Goal: Transaction & Acquisition: Download file/media

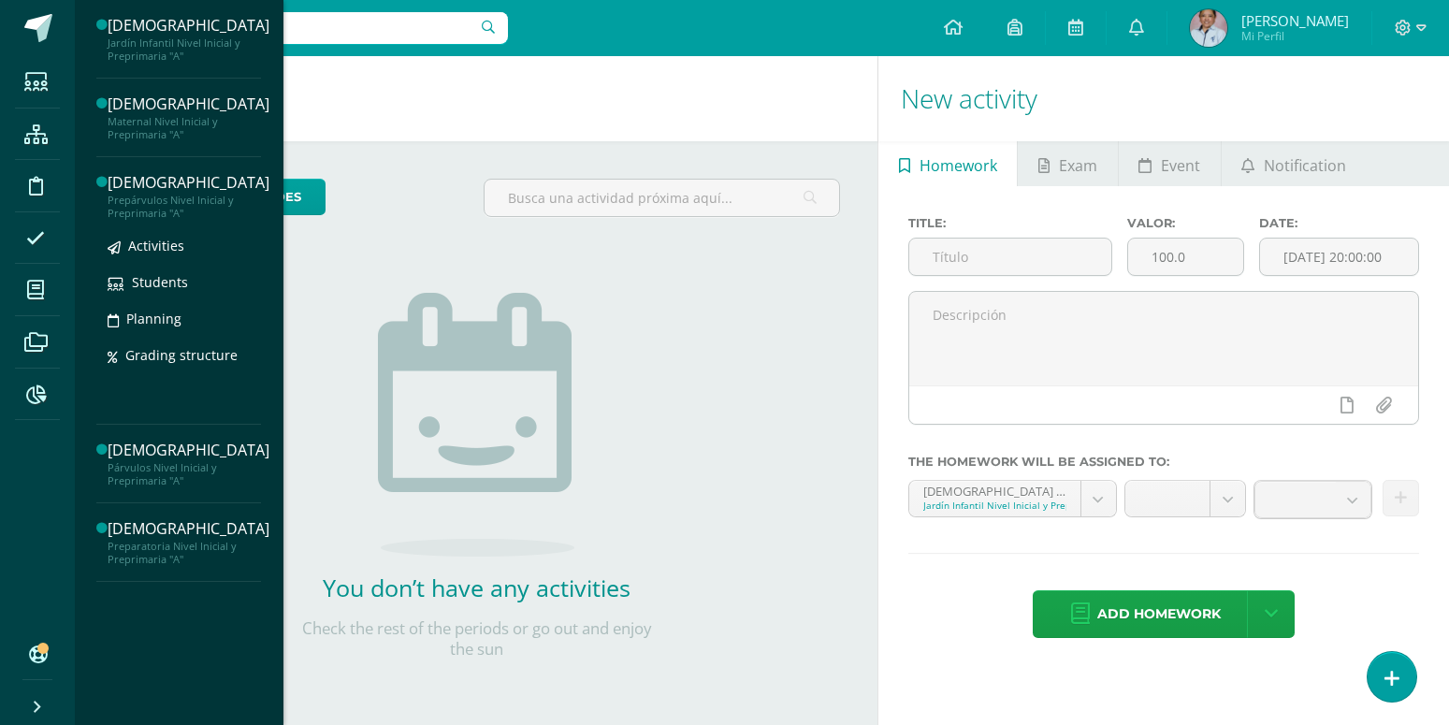
click at [136, 192] on div "[DEMOGRAPHIC_DATA]" at bounding box center [189, 183] width 162 height 22
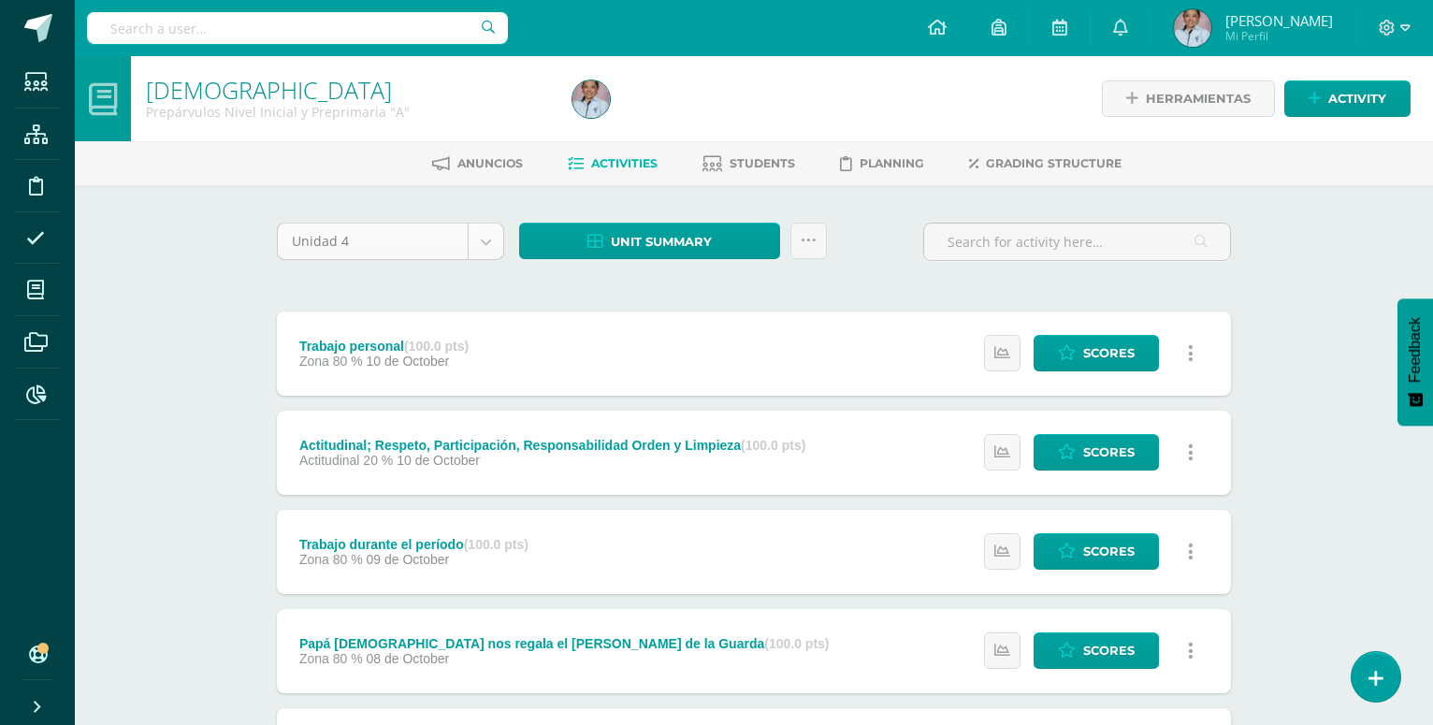
click at [489, 239] on body "Students Structure Discipline Attendance My courses Archivos Reports Soporte He…" at bounding box center [716, 703] width 1433 height 1406
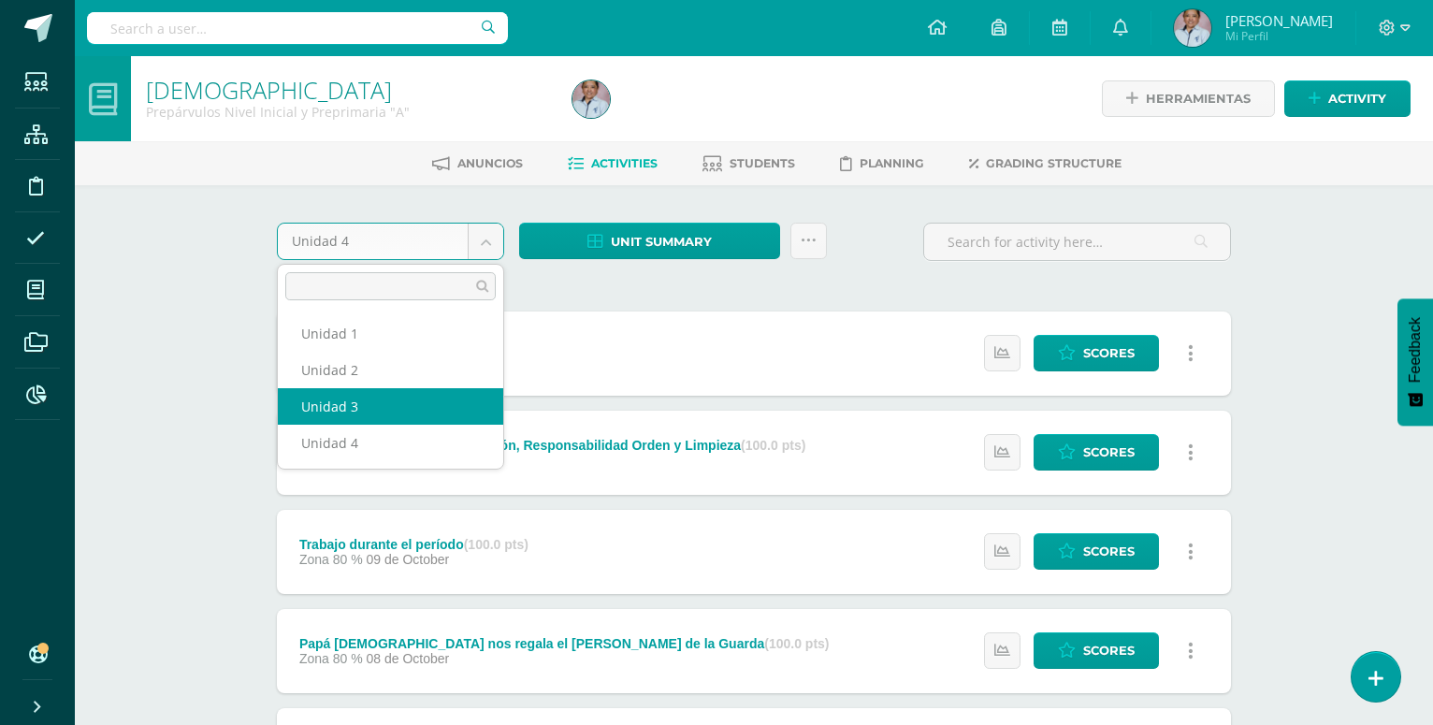
select select "Unidad 3"
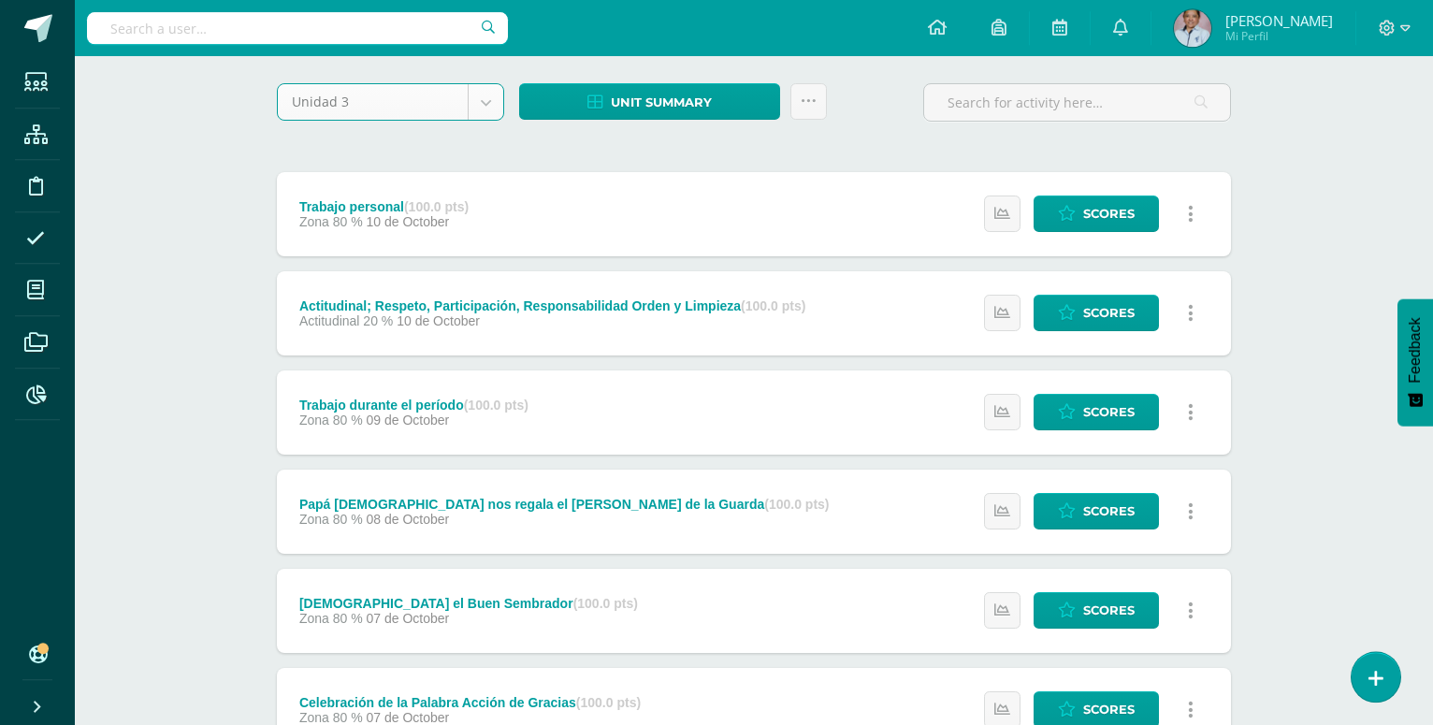
scroll to position [18, 0]
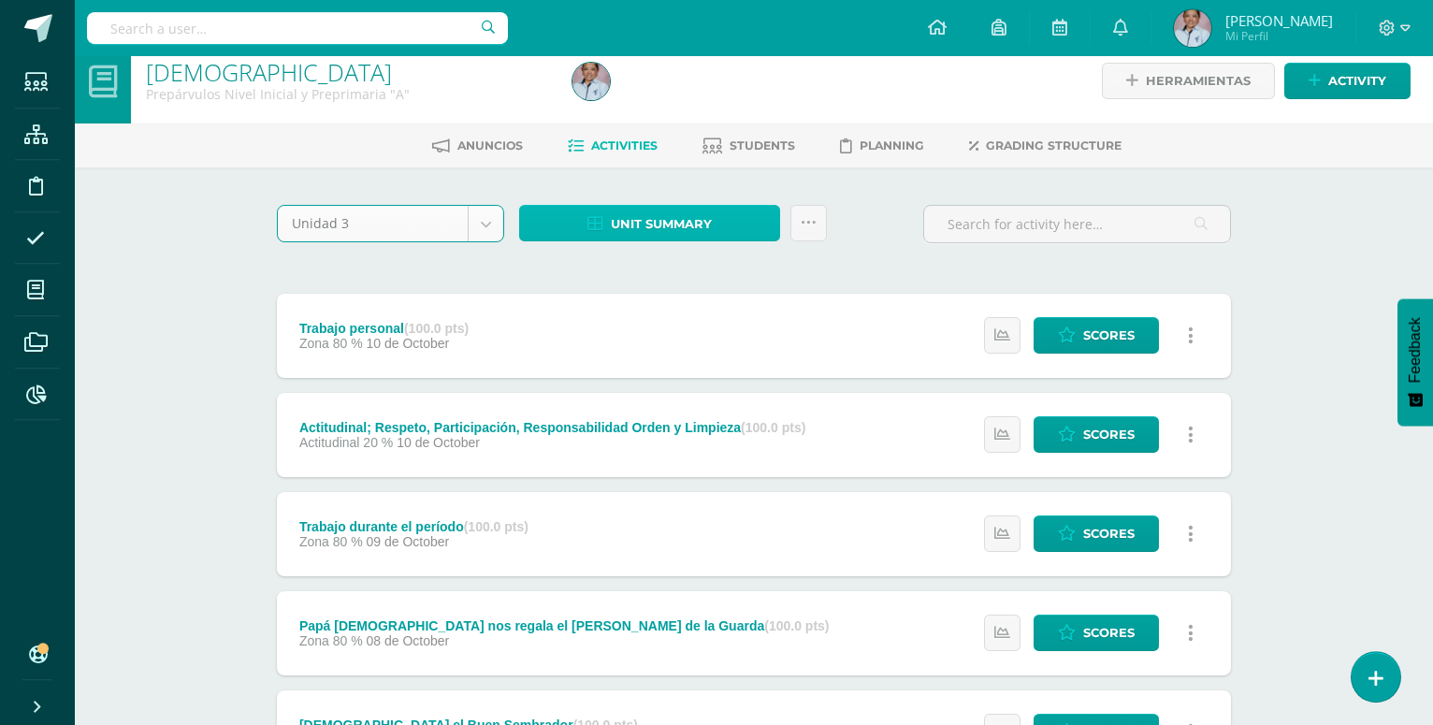
click at [658, 224] on span "Unit summary" at bounding box center [661, 224] width 101 height 35
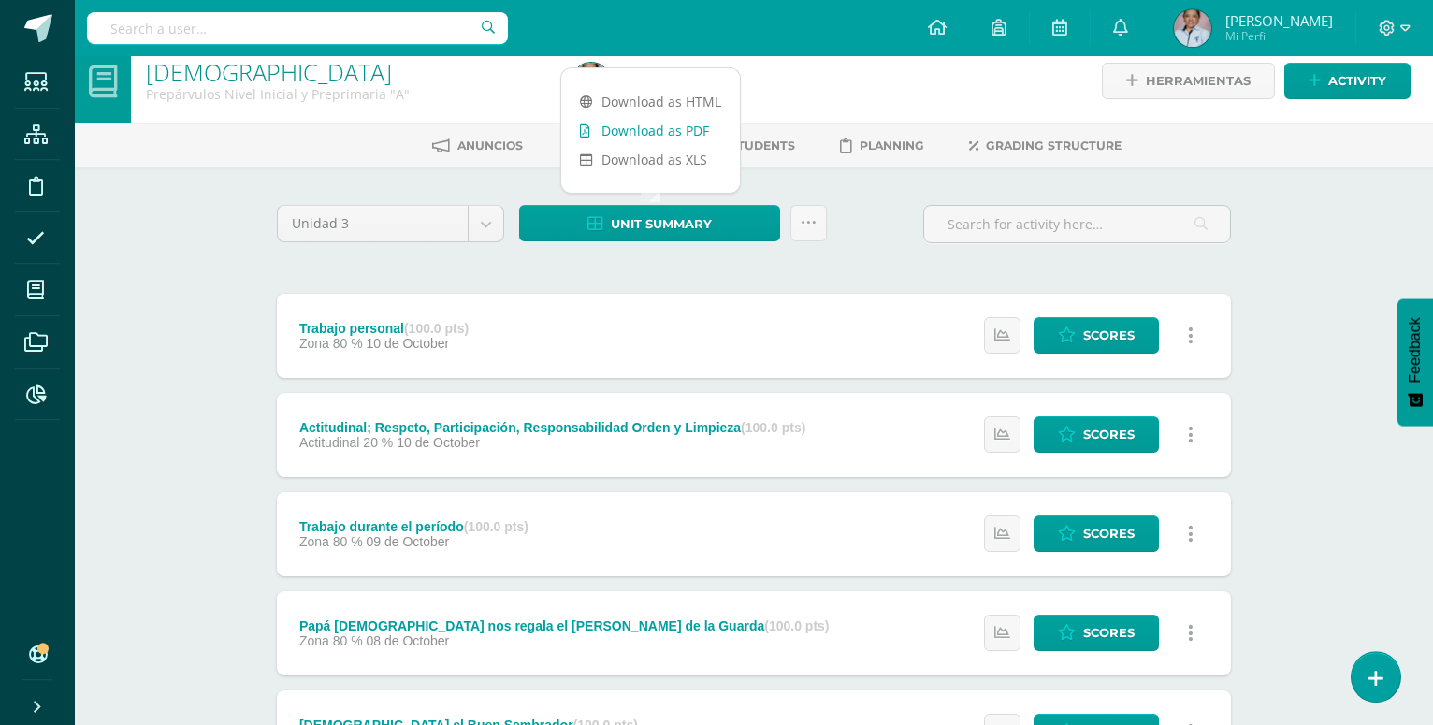
click at [654, 126] on link "Download as PDF" at bounding box center [650, 130] width 179 height 29
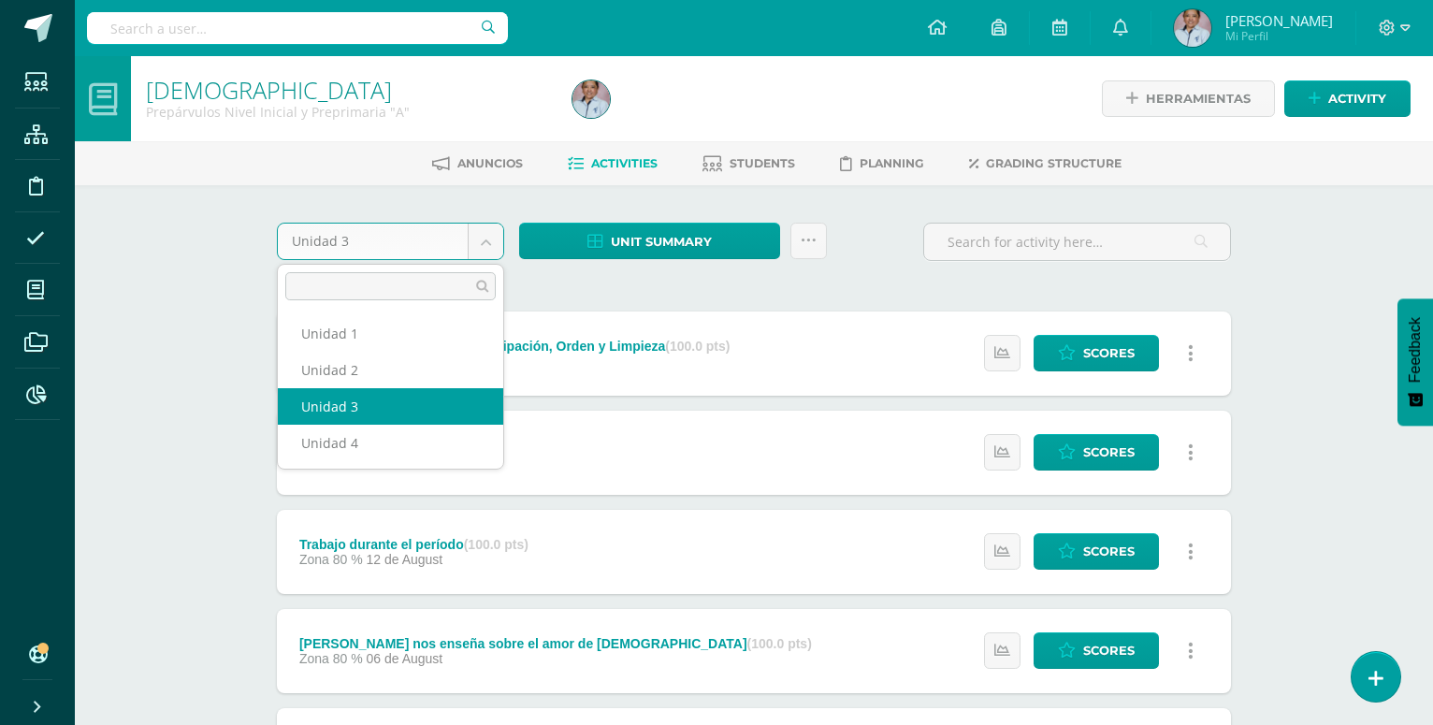
click at [485, 231] on body "Students Structure Discipline Attendance My courses Archivos Reports Soporte He…" at bounding box center [716, 703] width 1433 height 1406
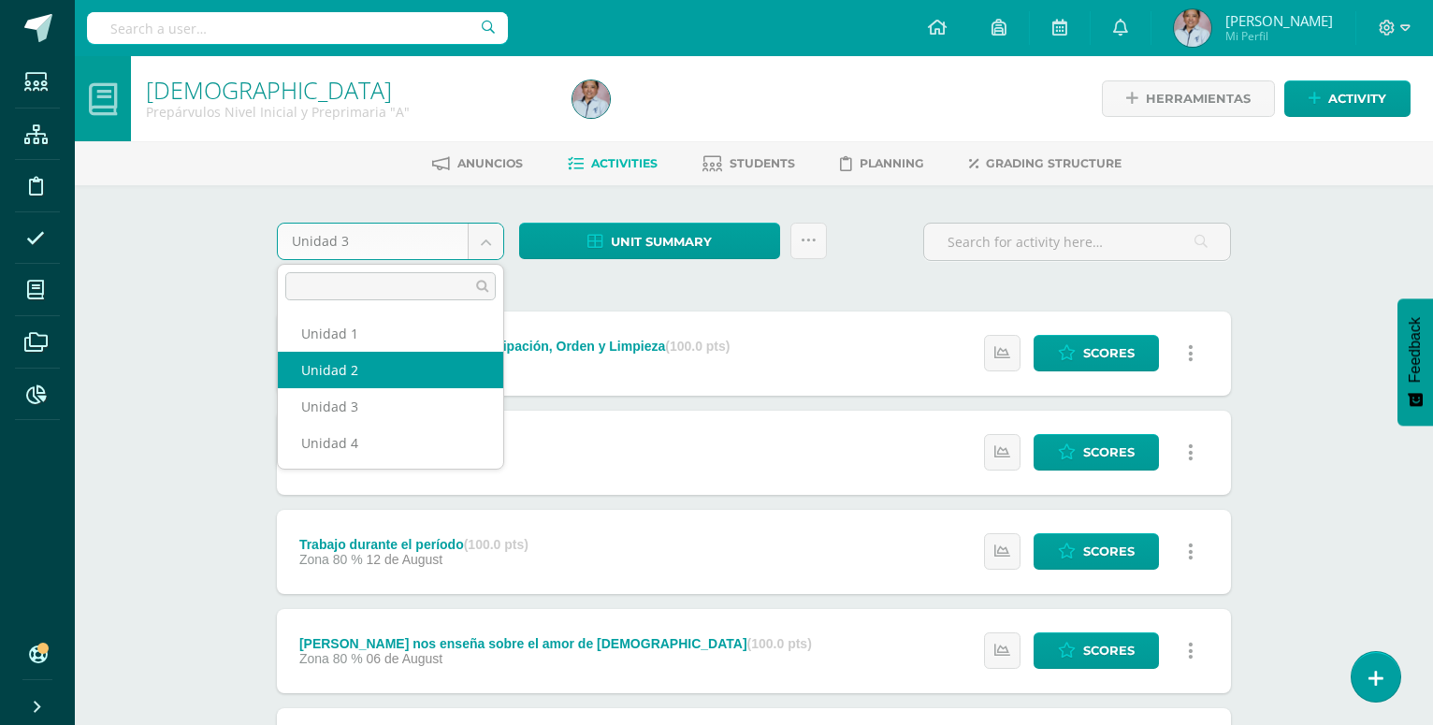
select select "Unidad 2"
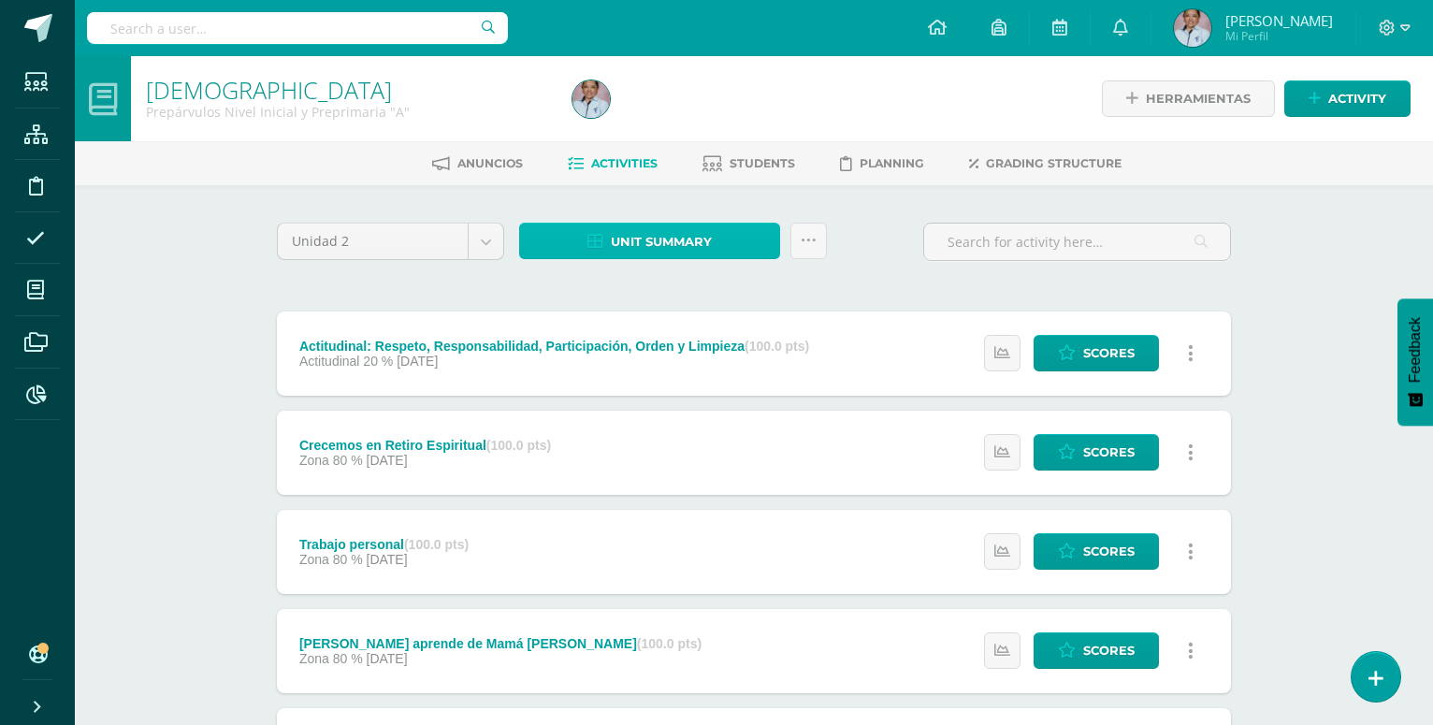
click at [687, 245] on span "Unit summary" at bounding box center [661, 241] width 101 height 35
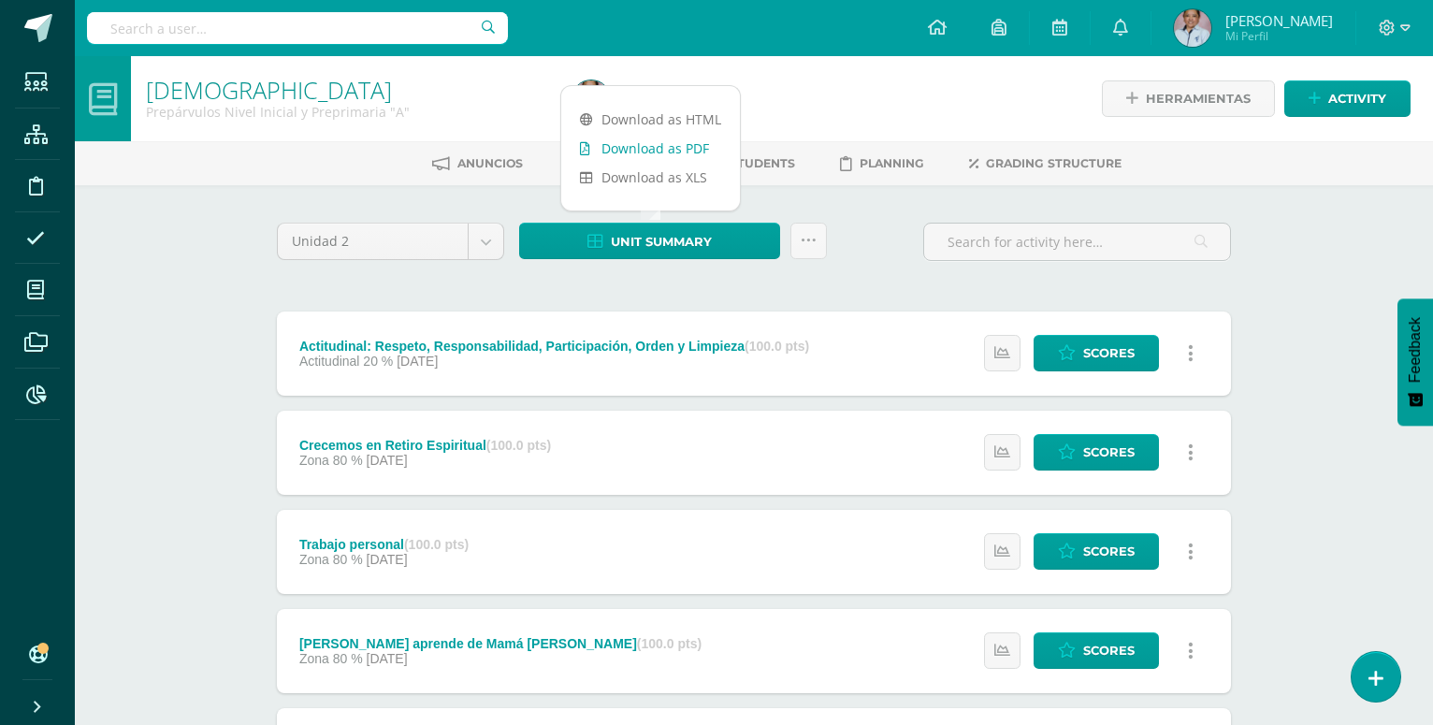
click at [685, 144] on link "Download as PDF" at bounding box center [650, 148] width 179 height 29
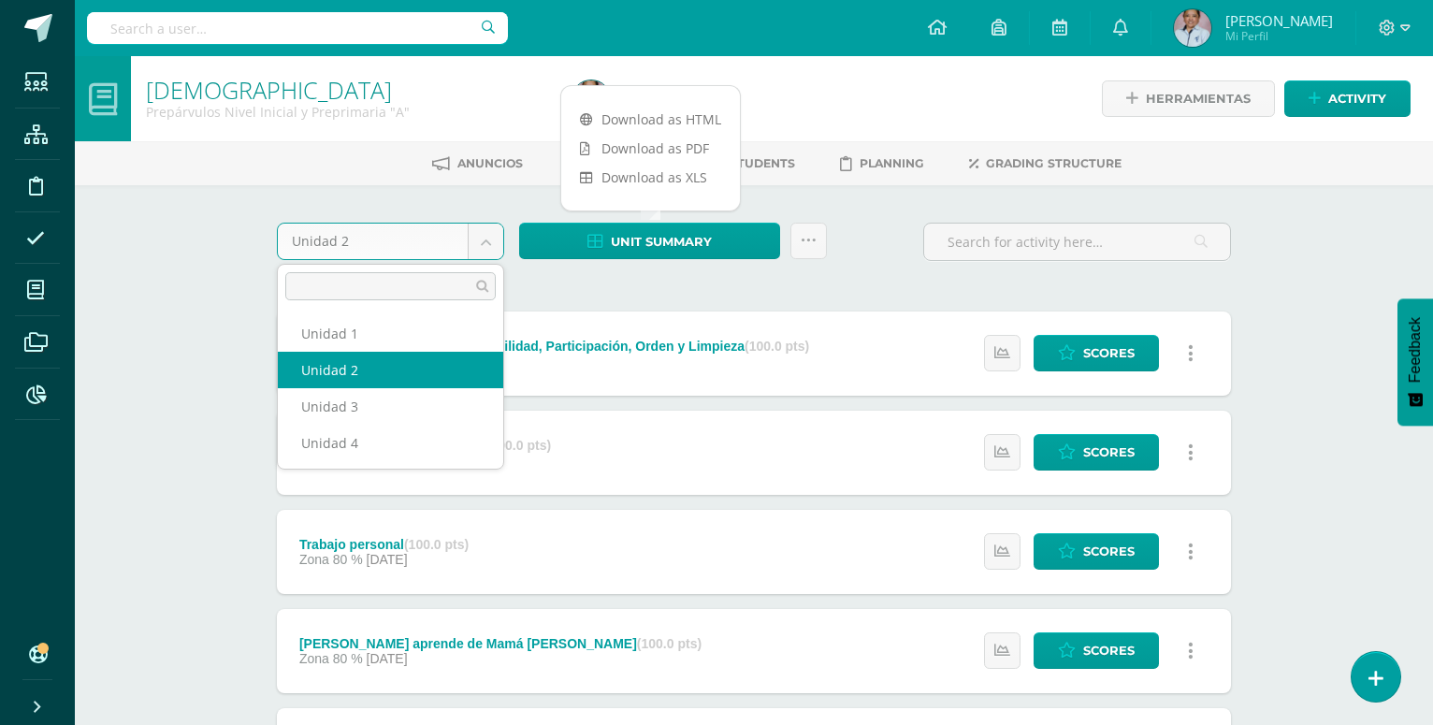
click at [485, 241] on body "Students Structure Discipline Attendance My courses Archivos Reports Soporte He…" at bounding box center [716, 656] width 1433 height 1313
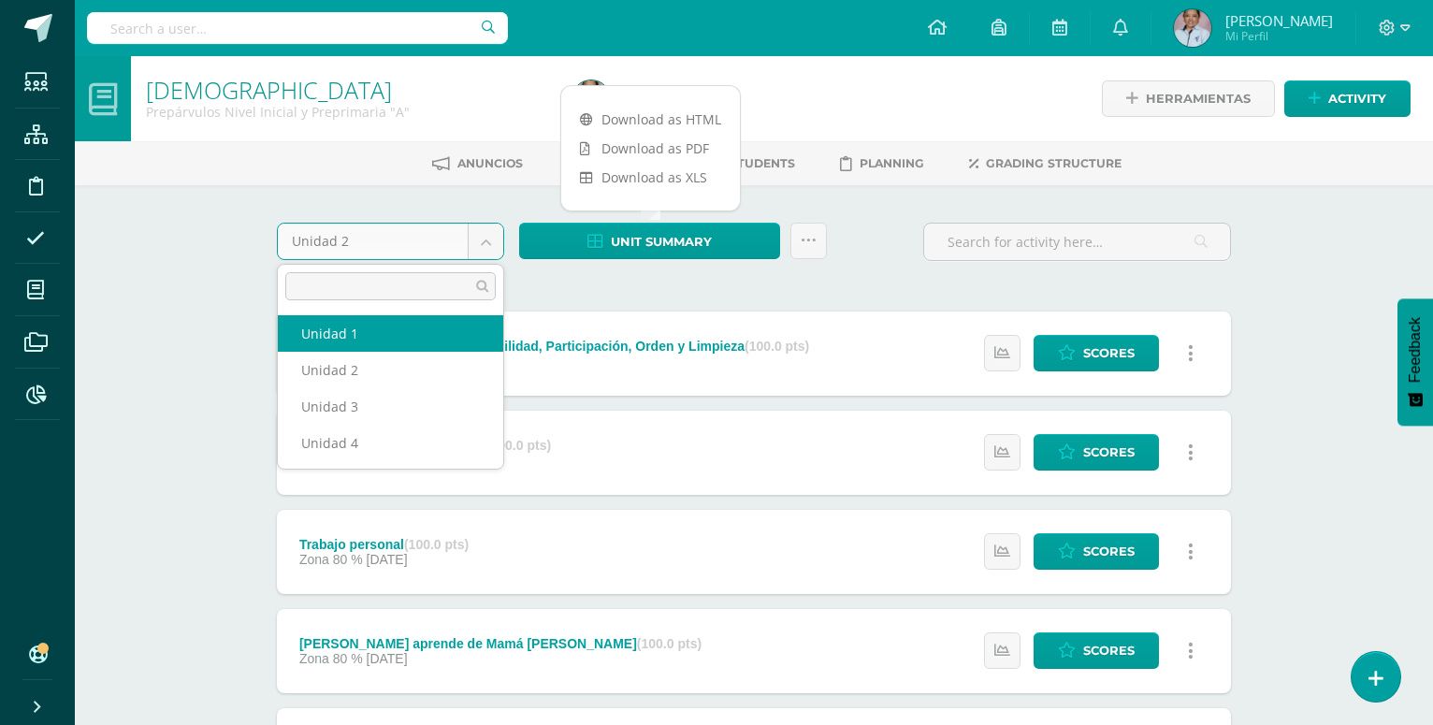
select select "Unidad 1"
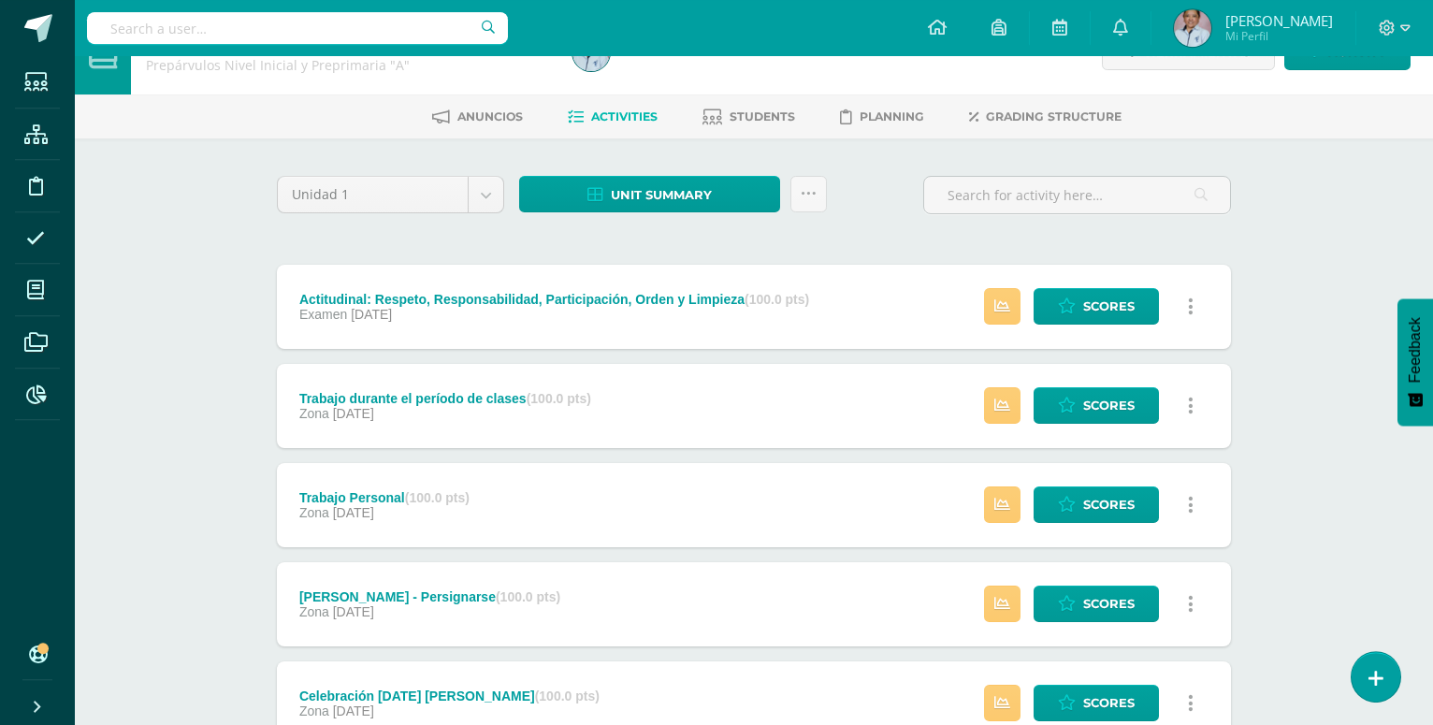
scroll to position [24, 0]
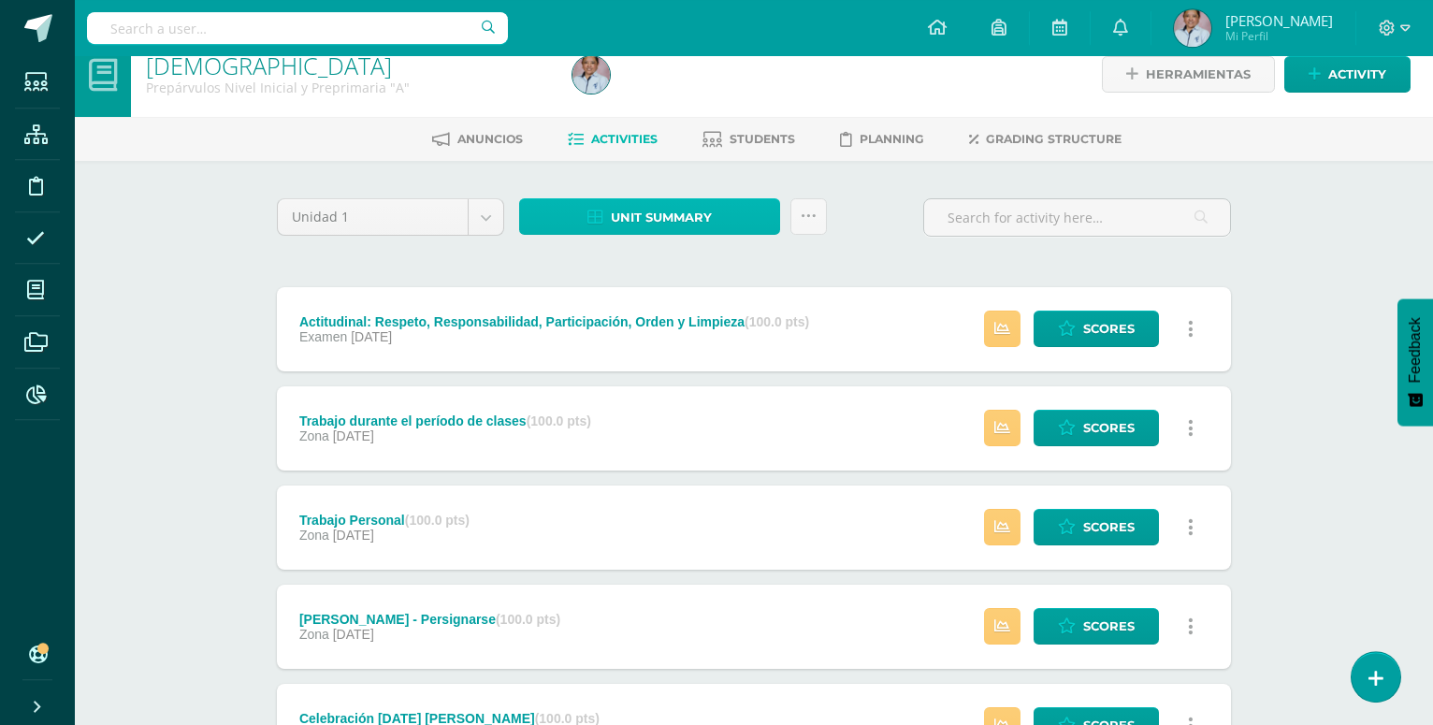
click at [687, 210] on span "Unit summary" at bounding box center [661, 217] width 101 height 35
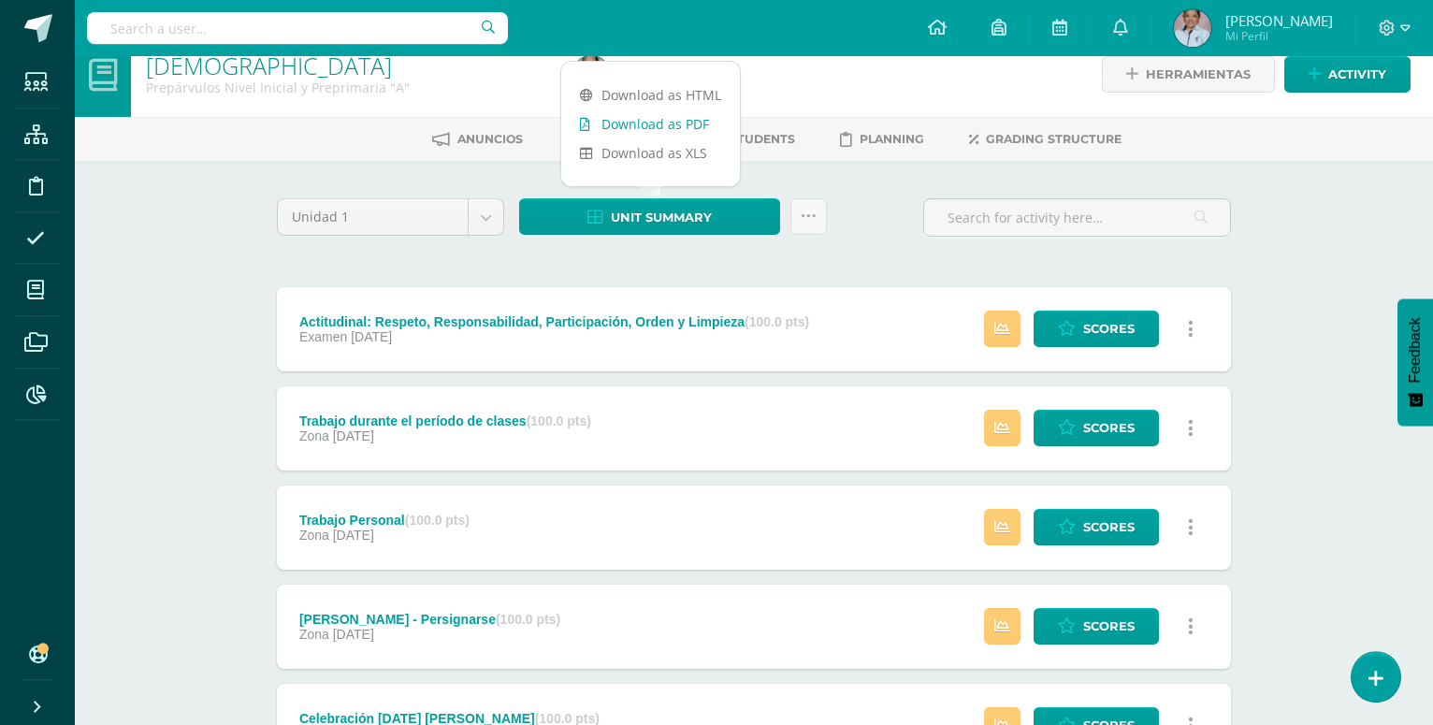
click at [688, 129] on link "Download as PDF" at bounding box center [650, 123] width 179 height 29
